Goal: Find specific page/section: Find specific page/section

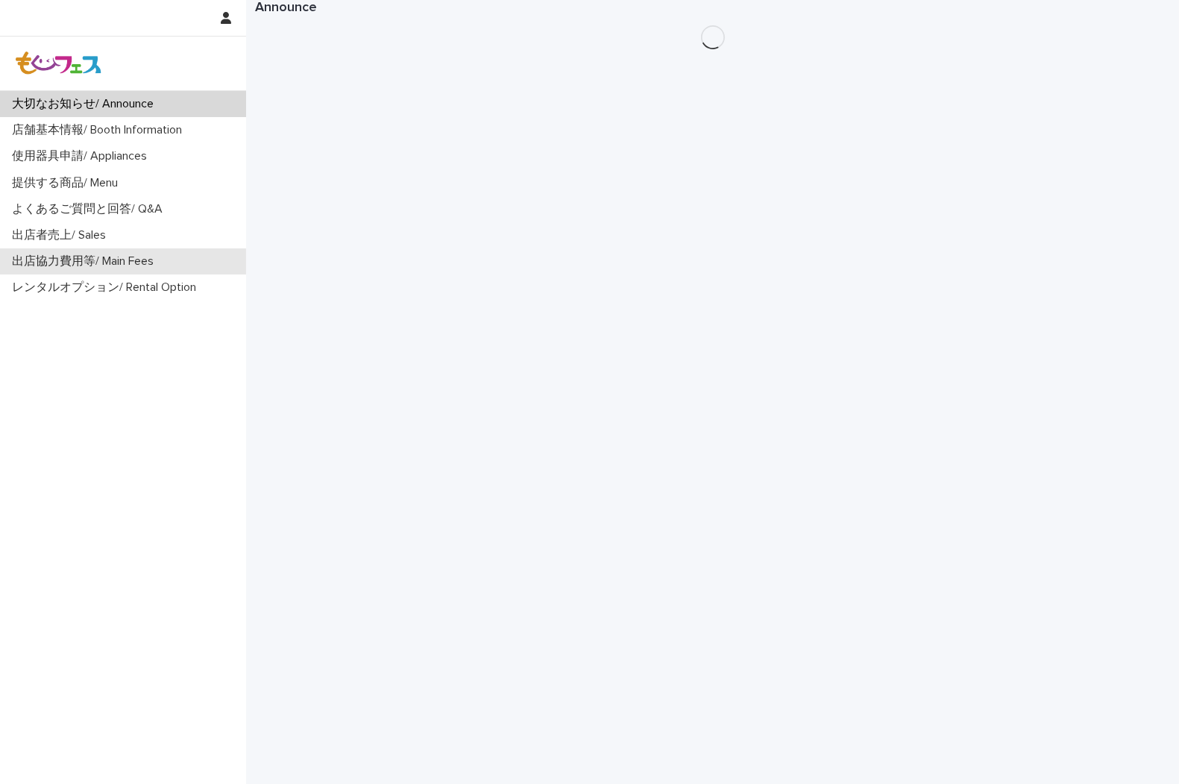
click at [90, 259] on p "出店協力費用等/ Main Fees" at bounding box center [86, 261] width 160 height 14
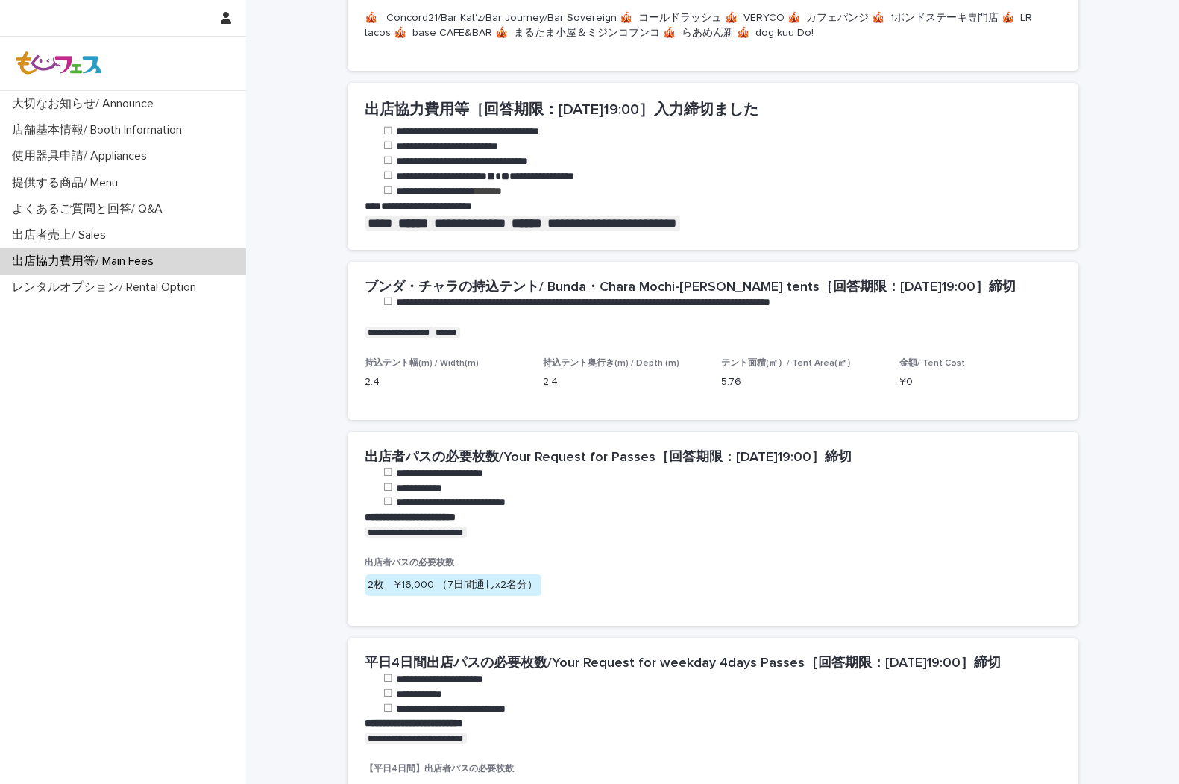
scroll to position [497, 0]
